Goal: Information Seeking & Learning: Learn about a topic

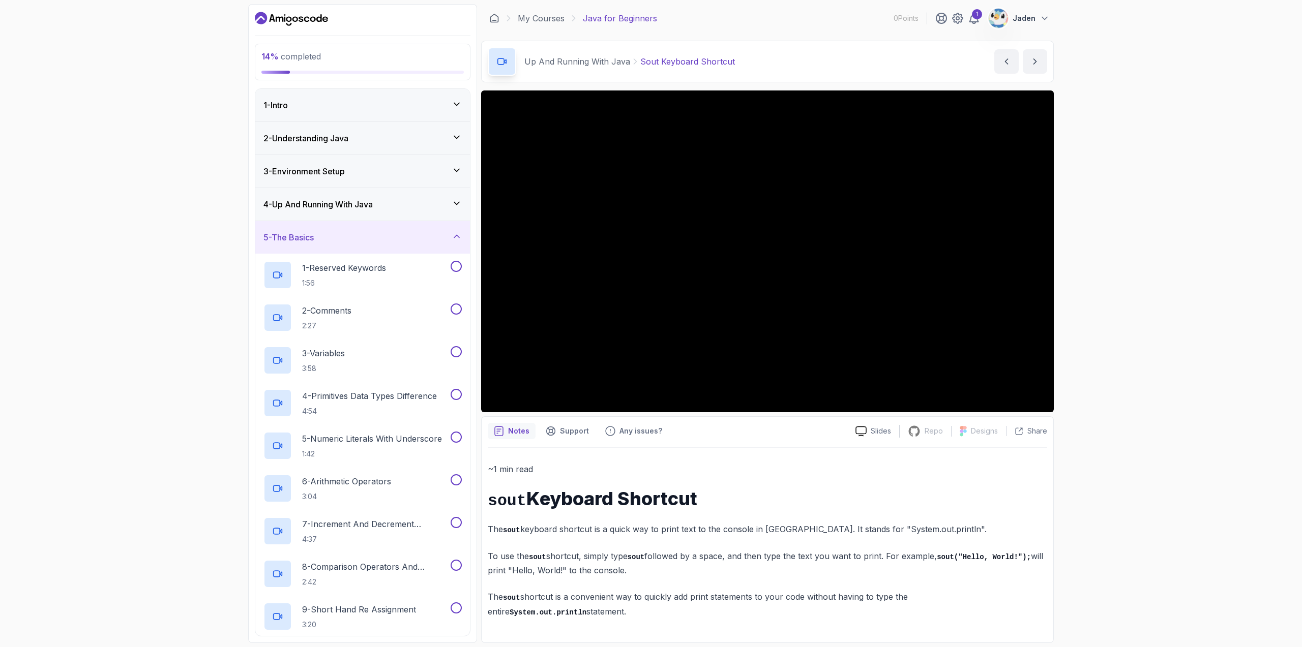
scroll to position [504, 0]
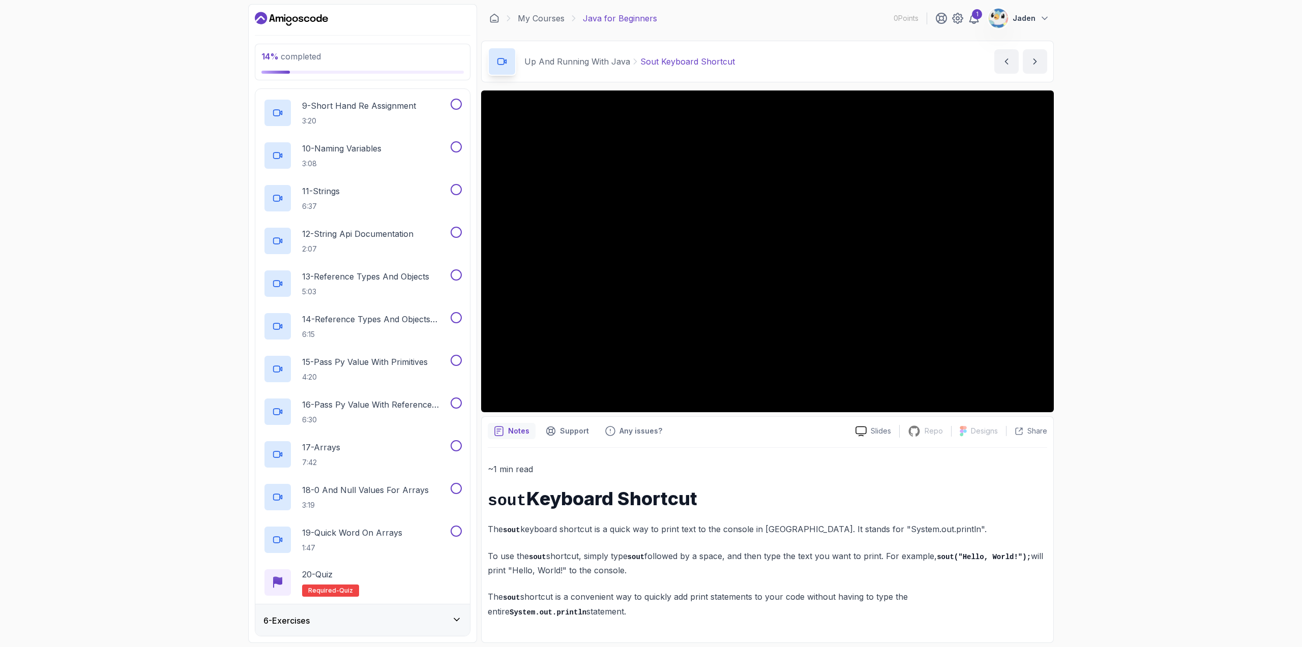
click at [318, 17] on icon "Dashboard" at bounding box center [319, 18] width 6 height 8
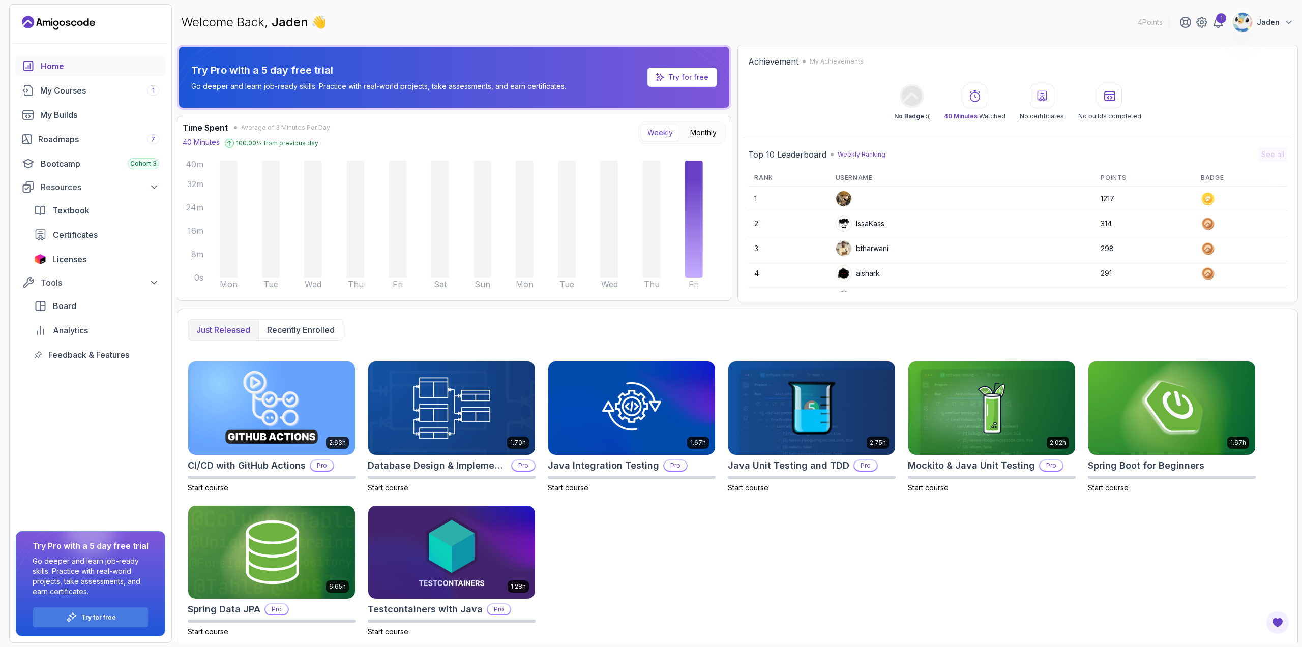
click at [57, 28] on icon "Landing page" at bounding box center [56, 28] width 6 height 3
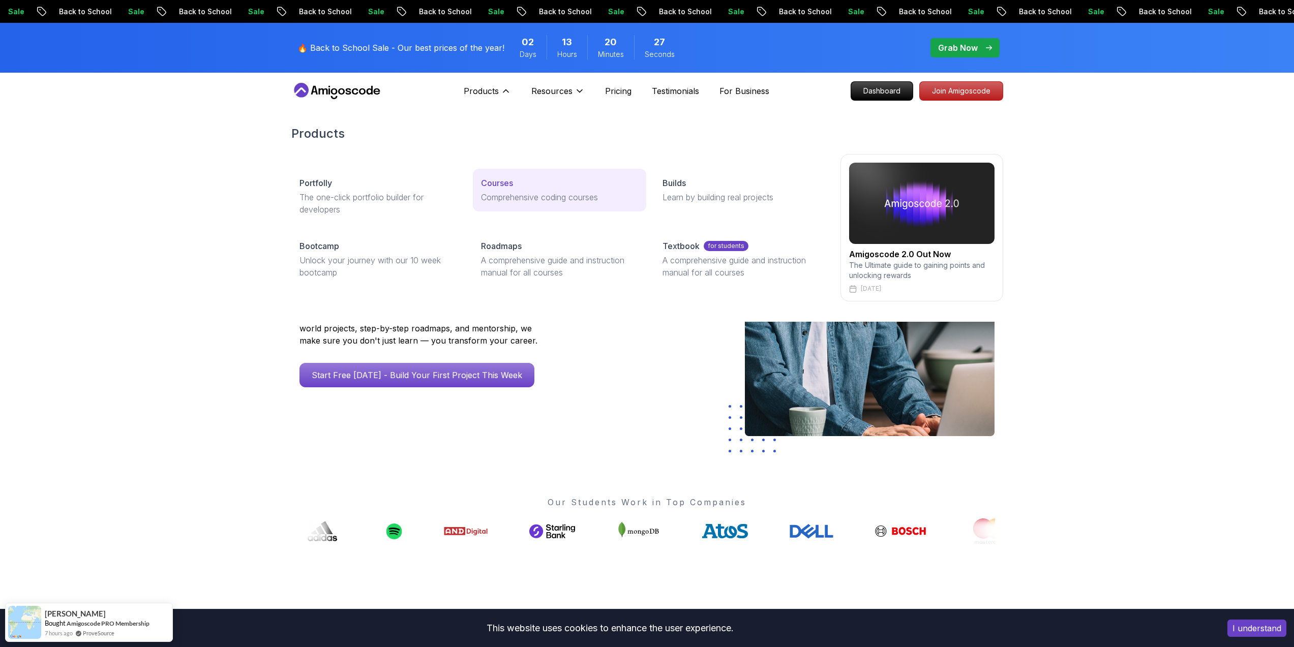
click at [519, 187] on div "Courses" at bounding box center [559, 183] width 157 height 12
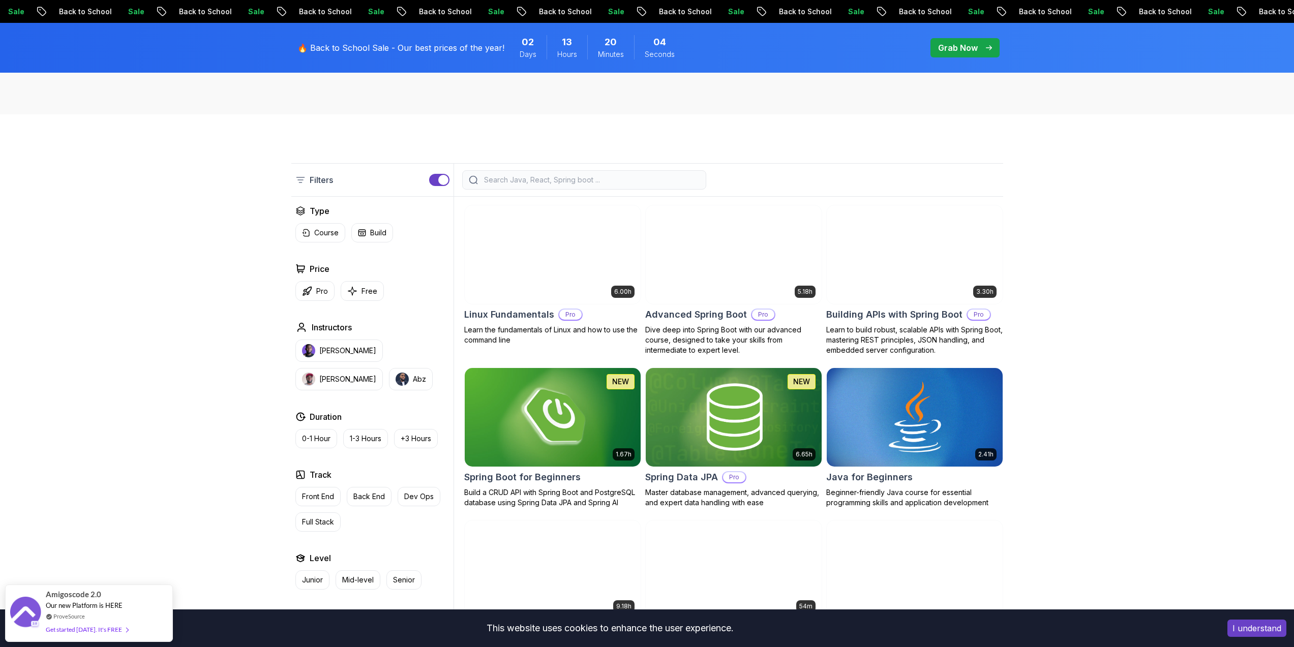
scroll to position [183, 0]
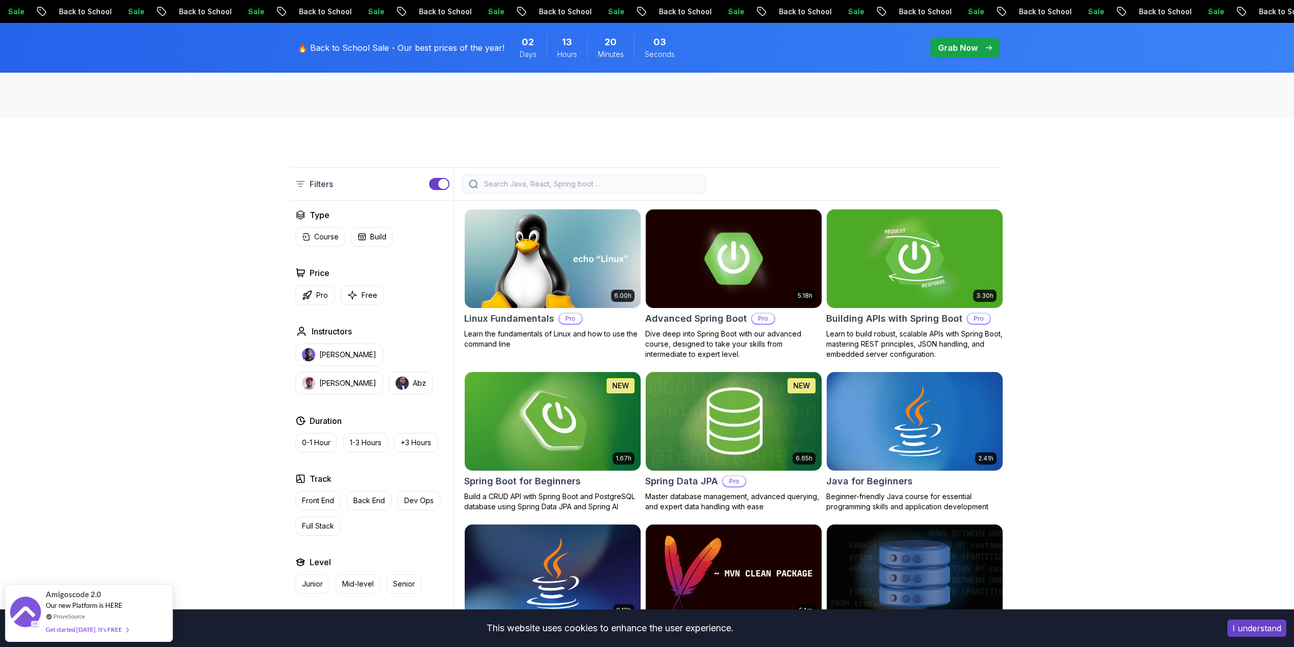
click at [547, 421] on img at bounding box center [552, 421] width 185 height 103
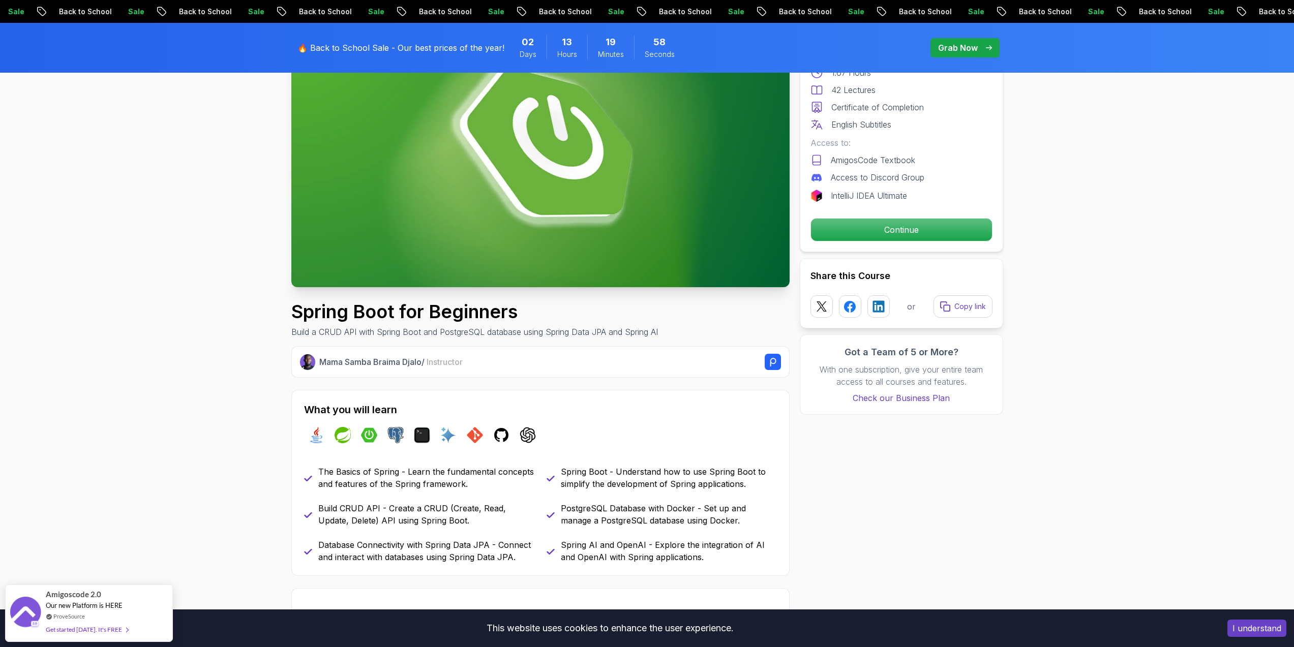
scroll to position [220, 0]
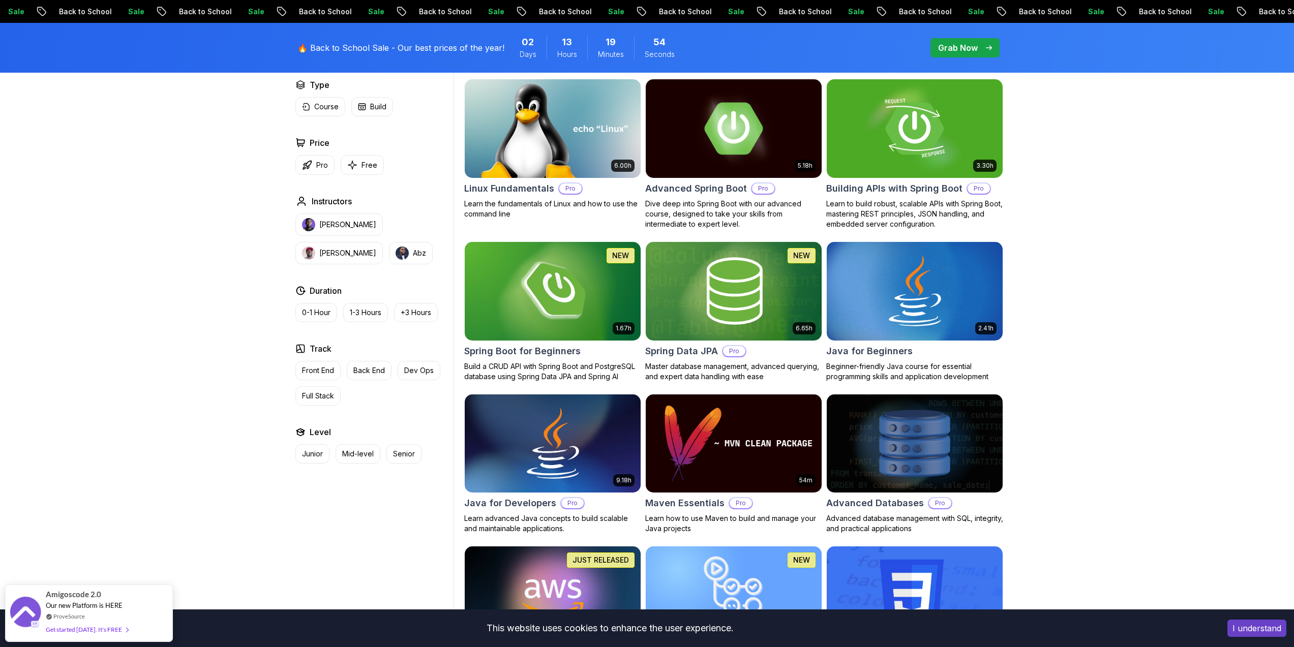
scroll to position [717, 0]
